Goal: Task Accomplishment & Management: Use online tool/utility

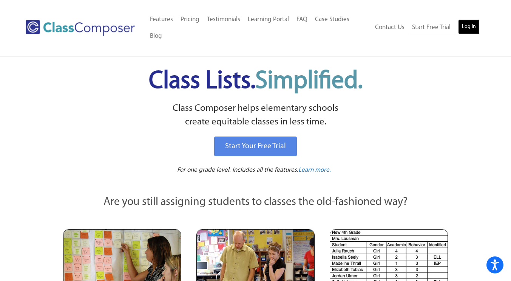
click at [474, 25] on link "Log In" at bounding box center [469, 26] width 22 height 15
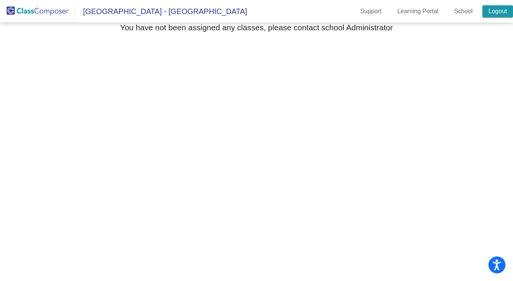
click at [491, 9] on link "Logout" at bounding box center [497, 11] width 31 height 12
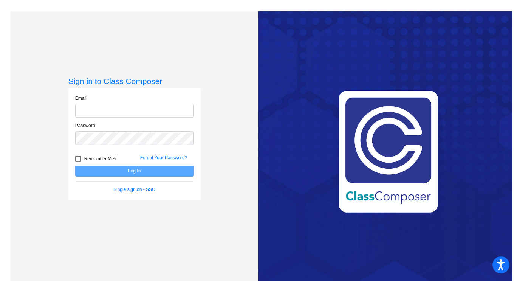
type input "sphillips@cherrycreekschools.org"
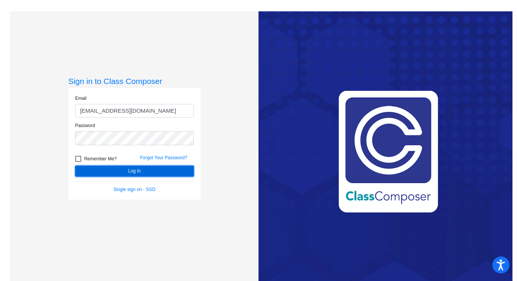
click at [134, 171] on button "Log In" at bounding box center [134, 170] width 119 height 11
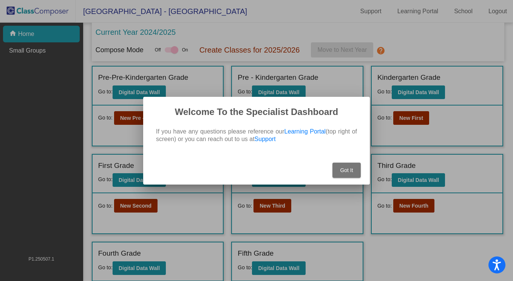
click at [345, 171] on span "Got It" at bounding box center [346, 170] width 13 height 6
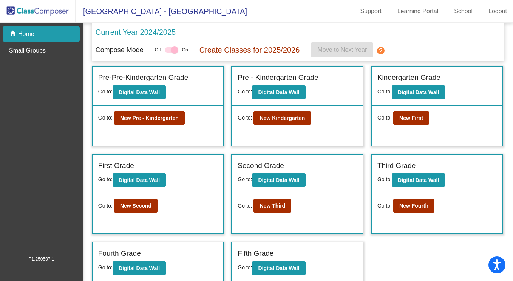
click at [2, 152] on mat-nav-list "home Home Small Groups Set Up arrow_right Students arrow_right Small Groups Con…" at bounding box center [41, 139] width 83 height 232
click at [407, 117] on b "New First" at bounding box center [411, 118] width 24 height 6
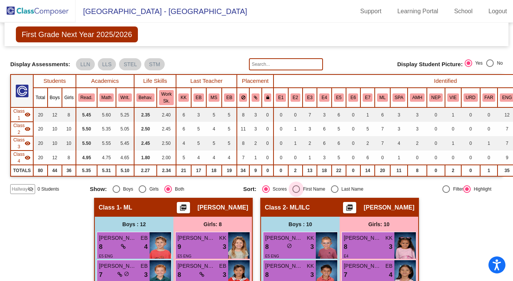
click at [321, 189] on div "First Name" at bounding box center [312, 188] width 25 height 7
click at [296, 193] on input "First Name" at bounding box center [296, 193] width 0 height 0
radio input "true"
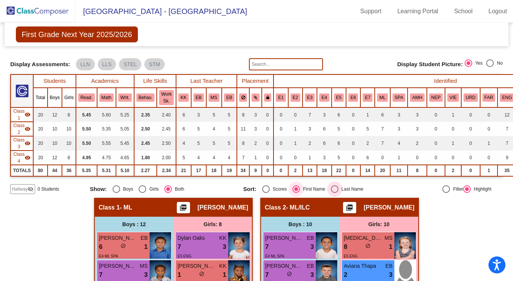
click at [332, 188] on div "Select an option" at bounding box center [335, 189] width 8 height 8
click at [334, 193] on input "Last Name" at bounding box center [334, 193] width 0 height 0
radio input "true"
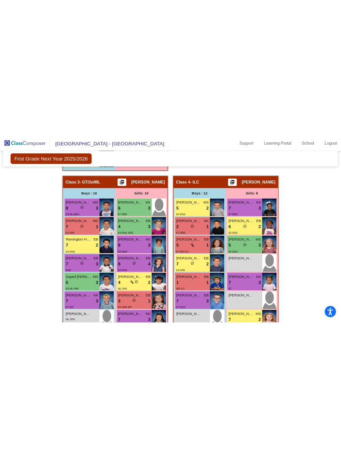
scroll to position [526, 0]
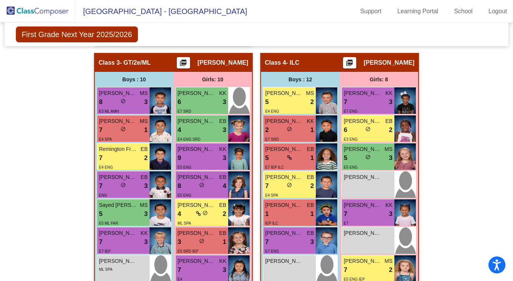
click at [272, 111] on span "E4 ENG" at bounding box center [272, 111] width 14 height 4
